Goal: Find specific page/section: Locate item on page

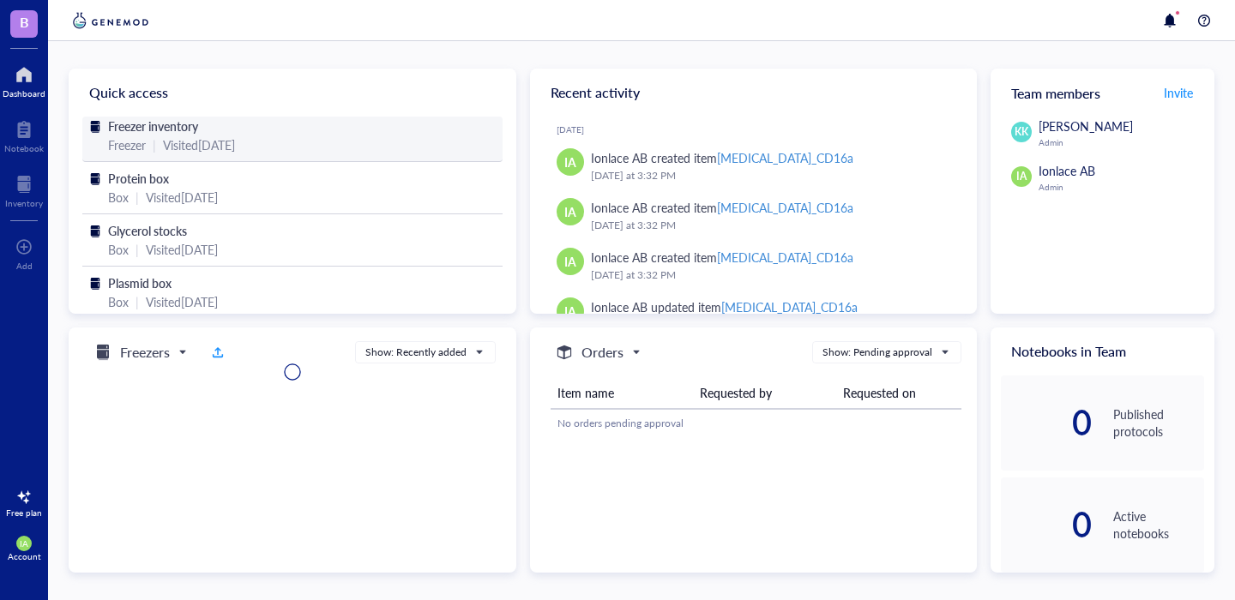
click at [227, 147] on div "Visited [DATE]" at bounding box center [199, 144] width 72 height 19
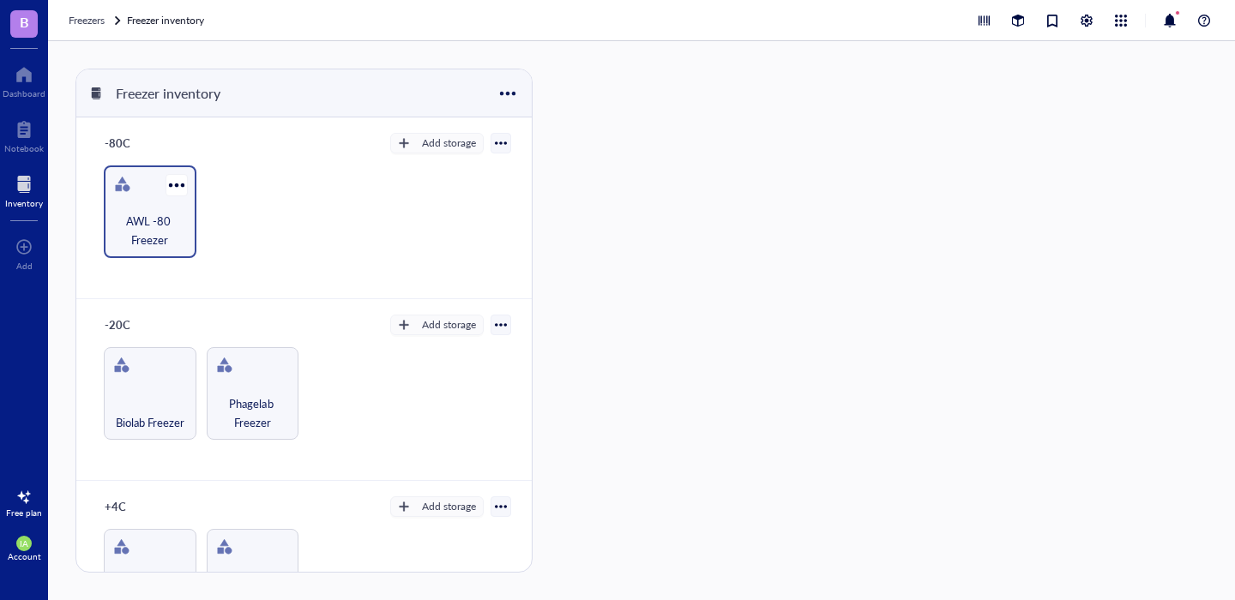
click at [149, 165] on div "AWL -80 Freezer" at bounding box center [150, 211] width 93 height 93
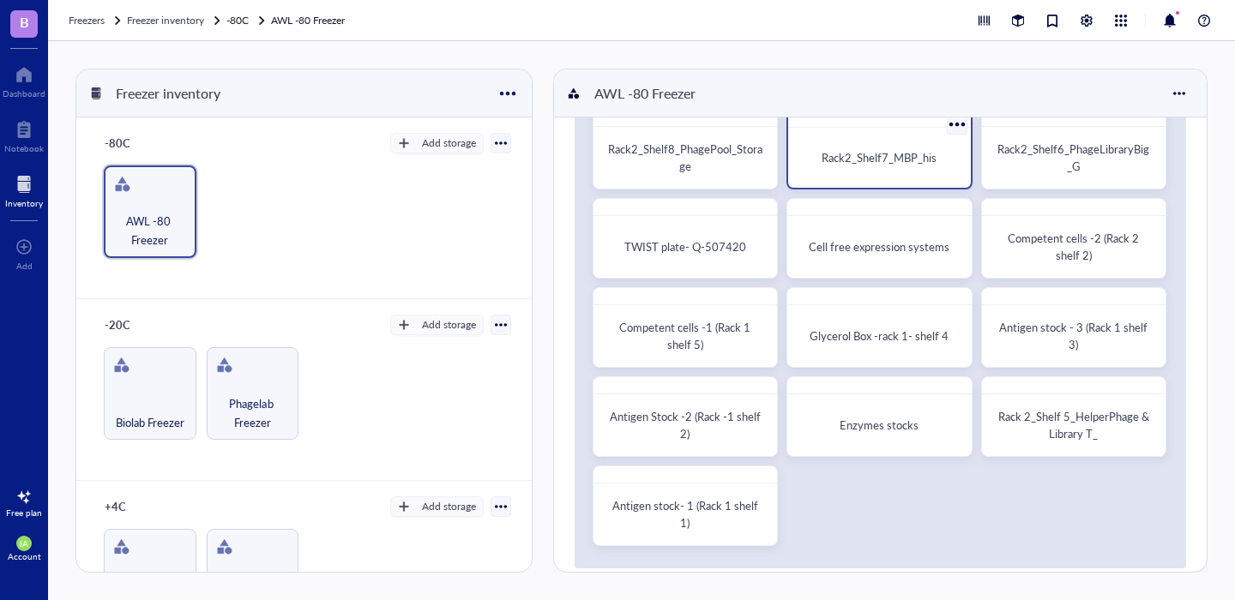
scroll to position [83, 0]
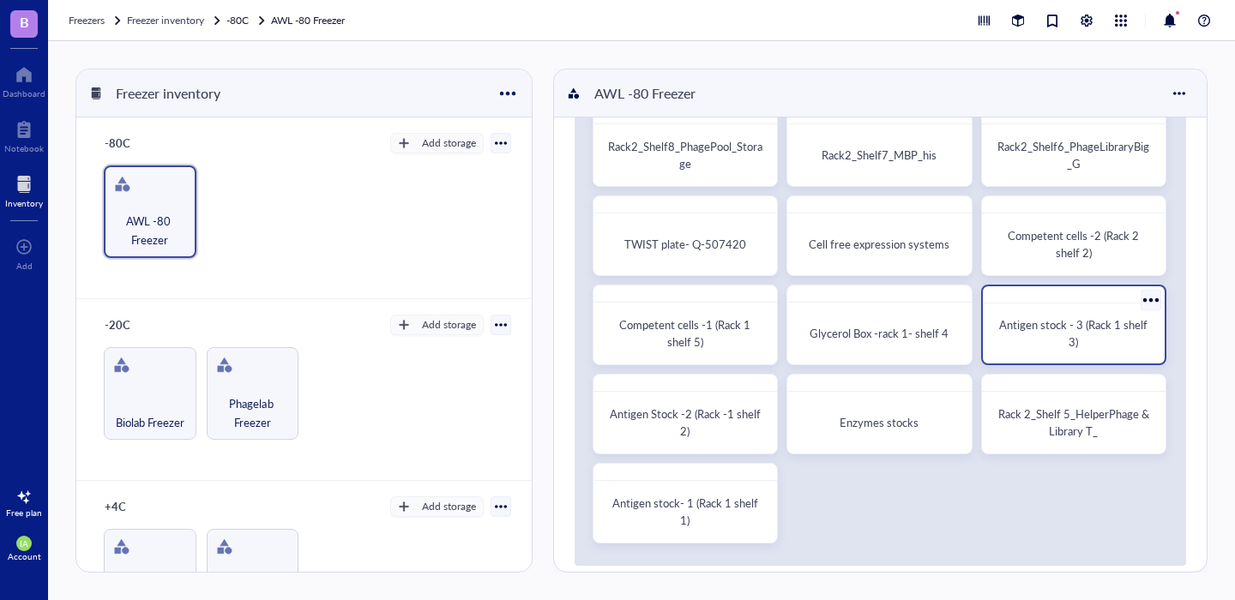
click at [1080, 314] on div "Antigen stock - 3 (Rack 1 shelf 3)" at bounding box center [1073, 333] width 168 height 46
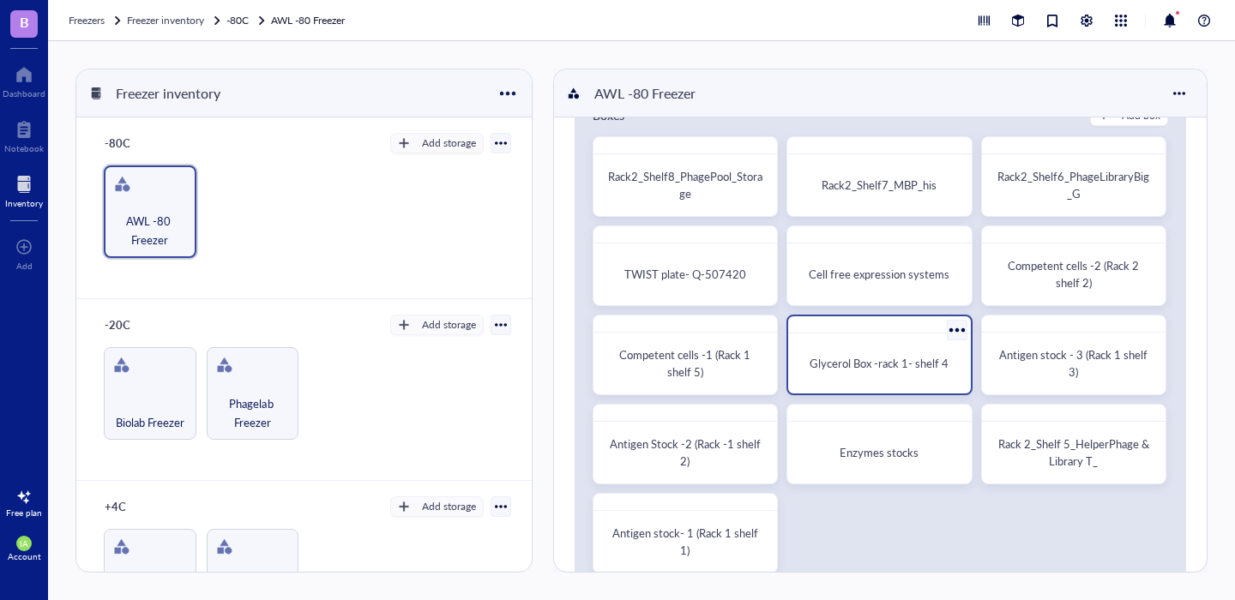
scroll to position [60, 0]
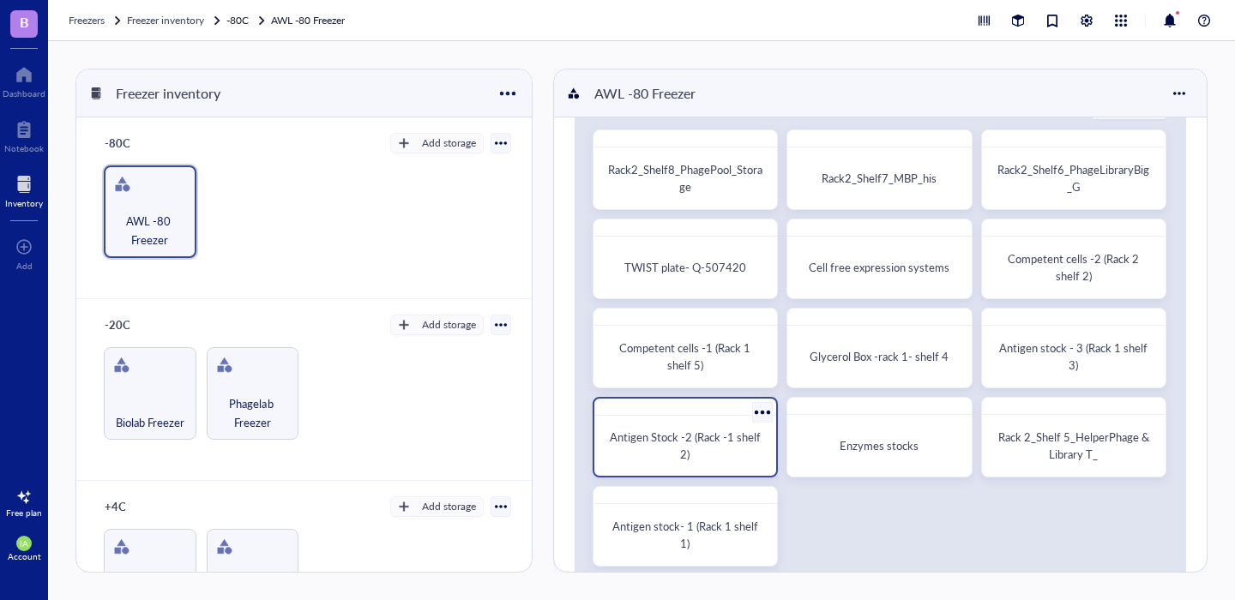
click at [697, 437] on span "Antigen Stock -2 (Rack -1 shelf 2)" at bounding box center [686, 445] width 153 height 33
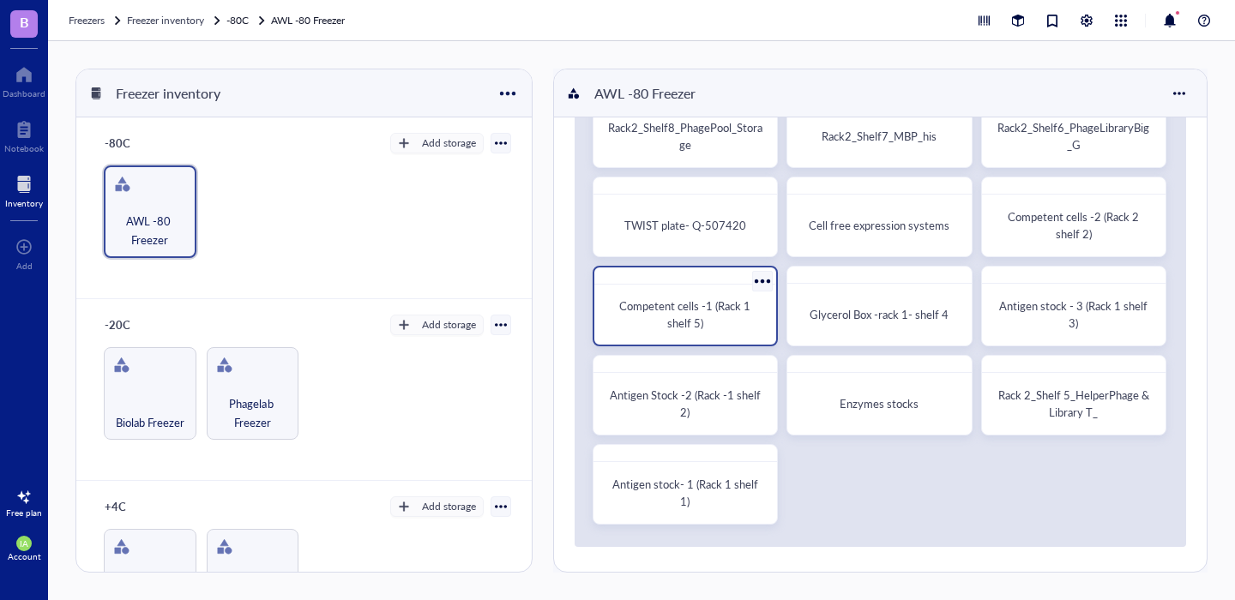
scroll to position [127, 0]
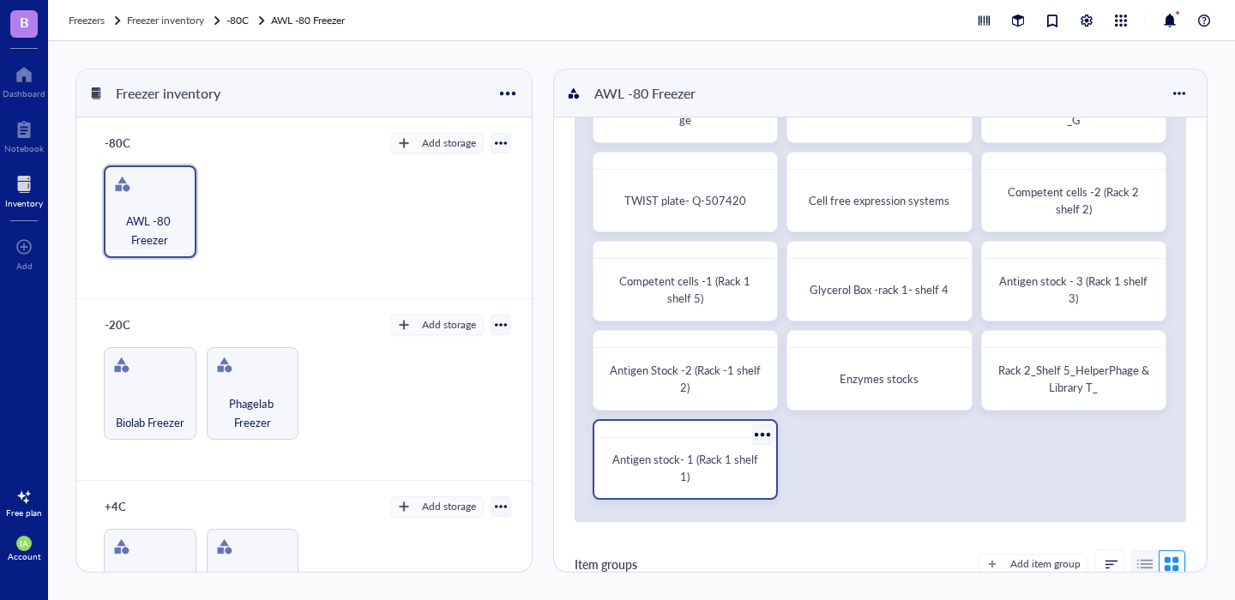
click at [716, 485] on div "Antigen stock- 1 (Rack 1 shelf 1)" at bounding box center [685, 468] width 168 height 46
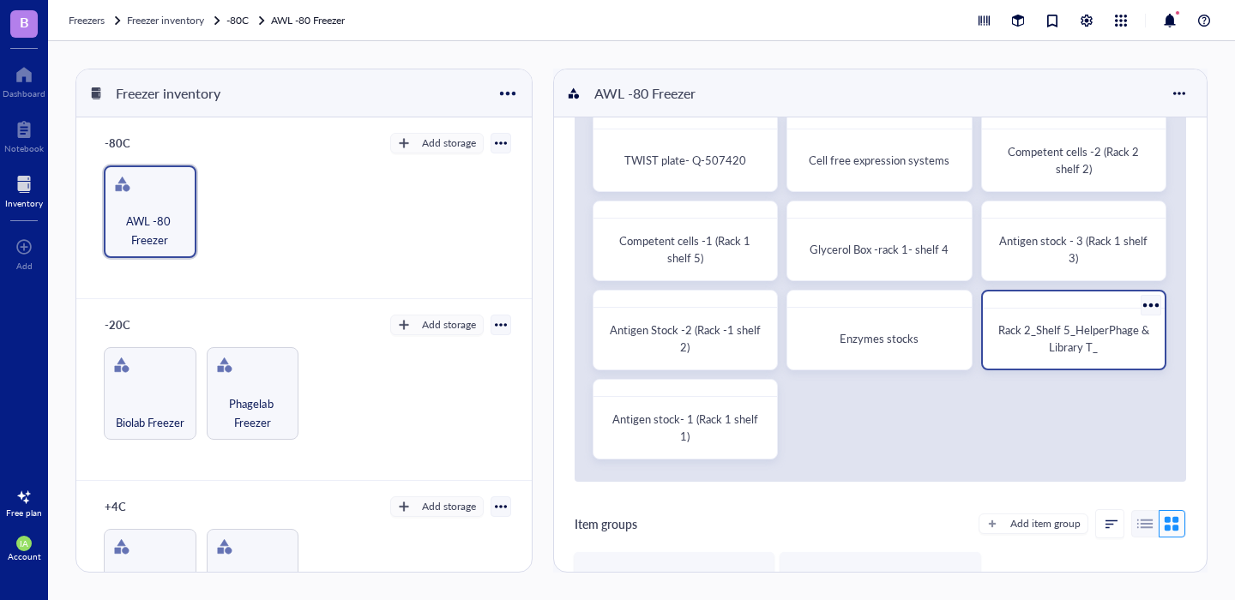
scroll to position [100, 0]
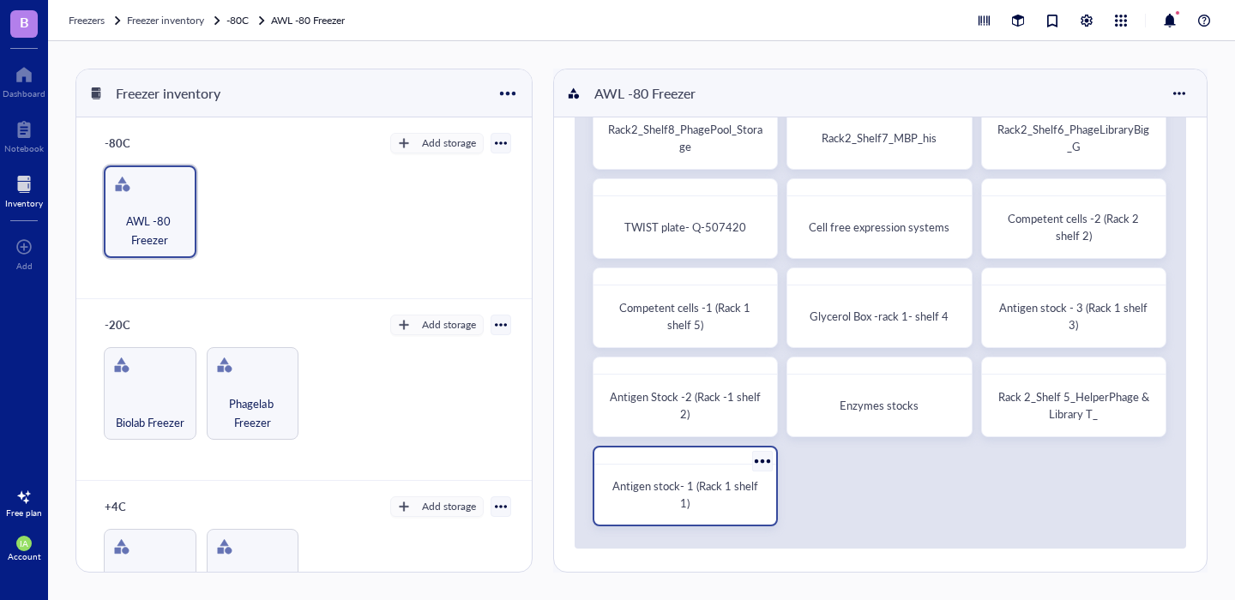
click at [645, 466] on div "Antigen stock- 1 (Rack 1 shelf 1)" at bounding box center [684, 486] width 185 height 81
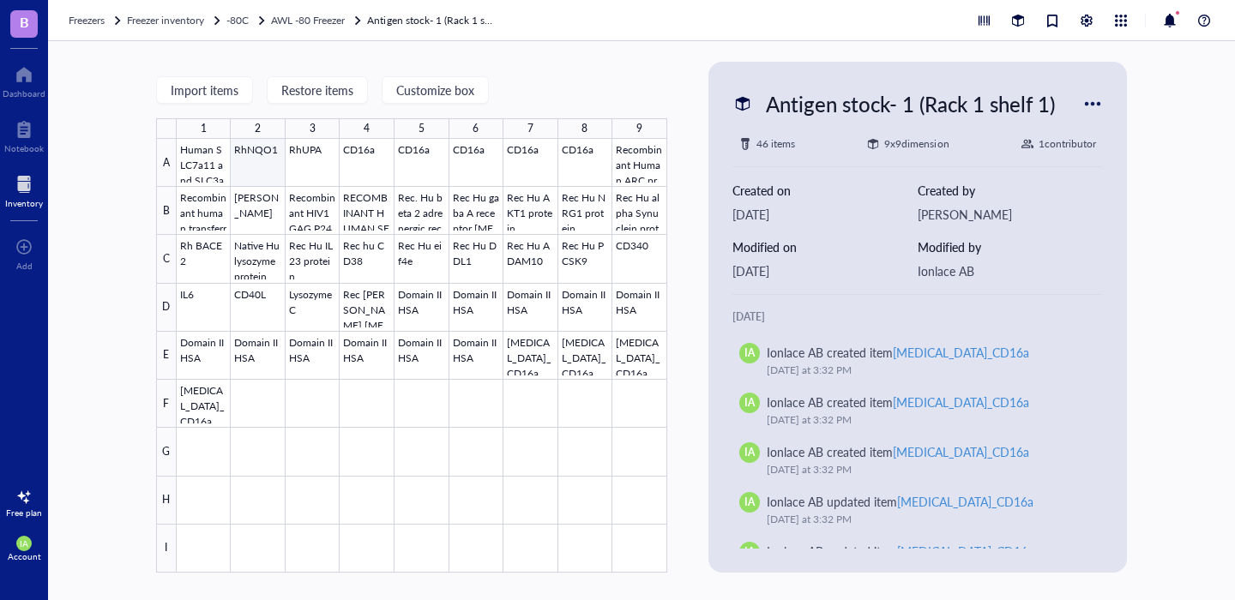
click at [248, 171] on div at bounding box center [422, 356] width 490 height 434
